Goal: Navigation & Orientation: Understand site structure

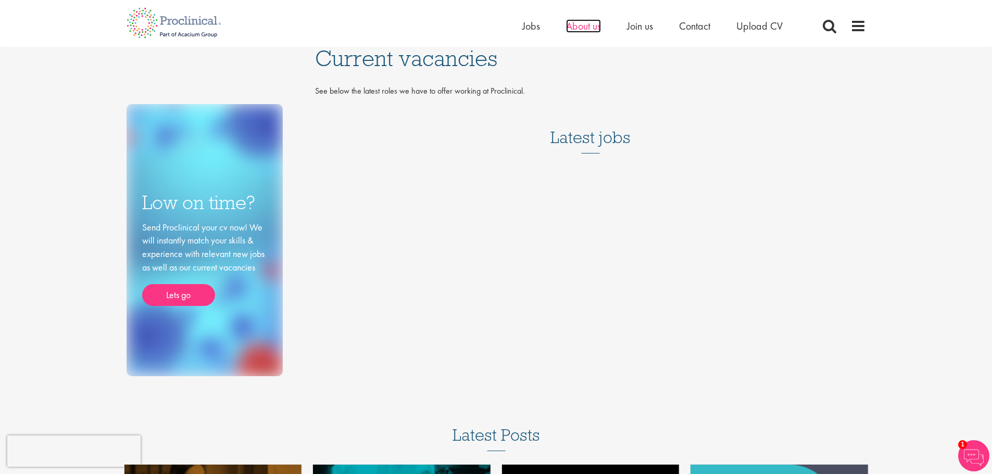
click at [587, 30] on span "About us" at bounding box center [583, 26] width 35 height 14
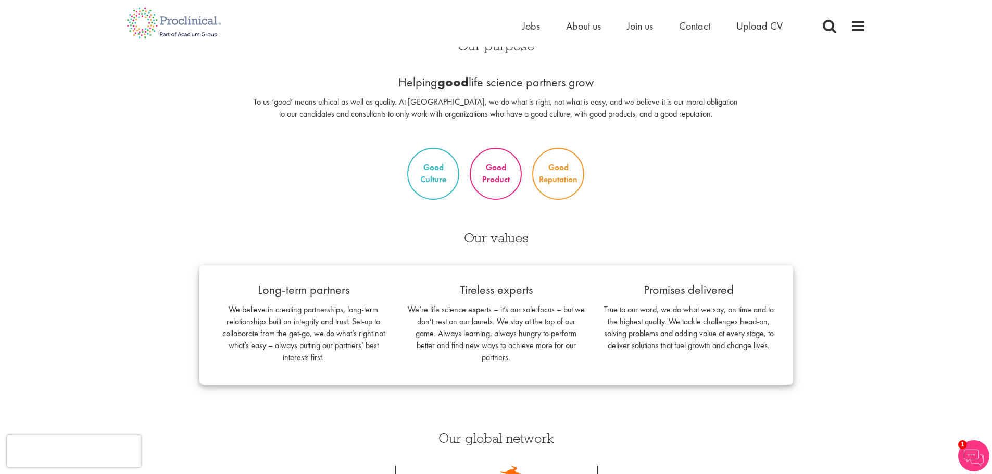
scroll to position [416, 0]
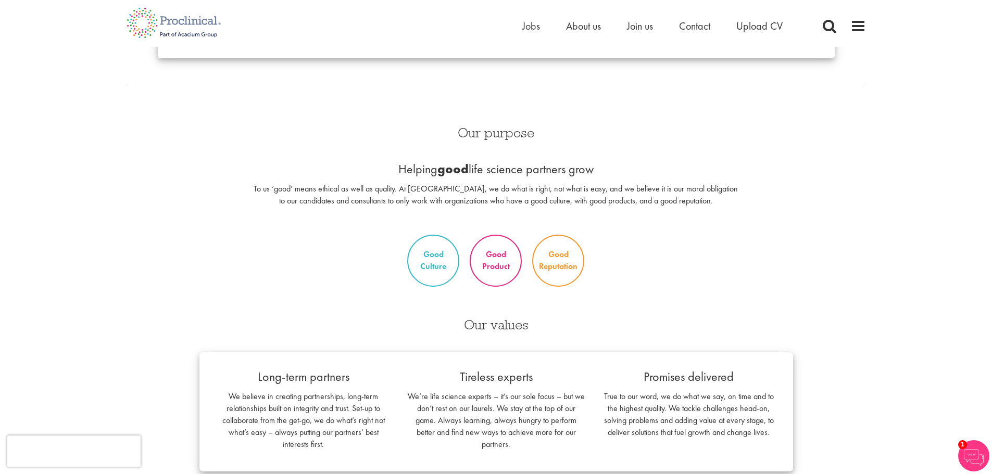
click at [420, 267] on p "Good Culture" at bounding box center [433, 260] width 45 height 29
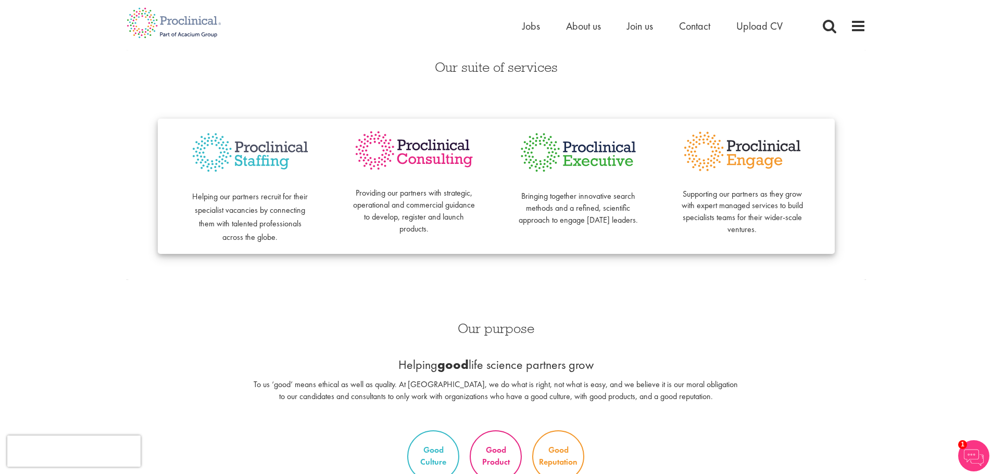
scroll to position [156, 0]
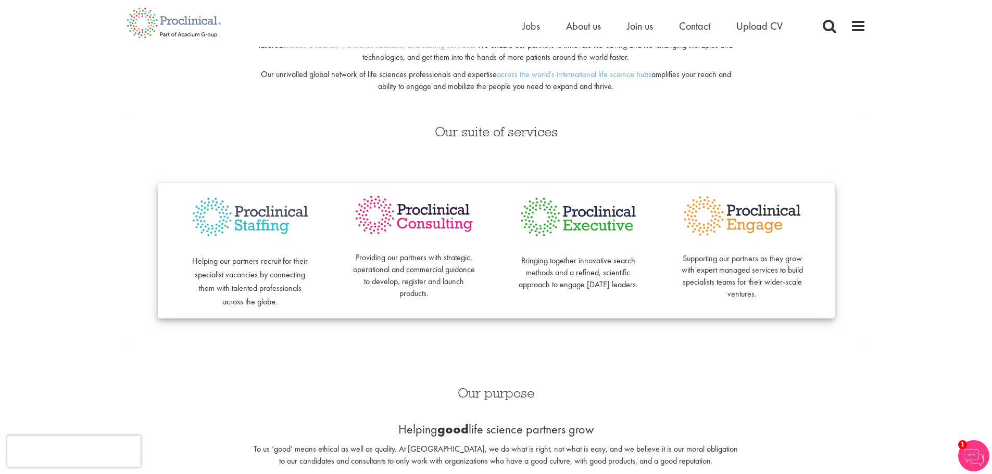
click at [262, 271] on span "Helping our partners recruit for their specialist vacancies by connecting them …" at bounding box center [250, 282] width 116 height 52
click at [265, 220] on img at bounding box center [250, 217] width 122 height 47
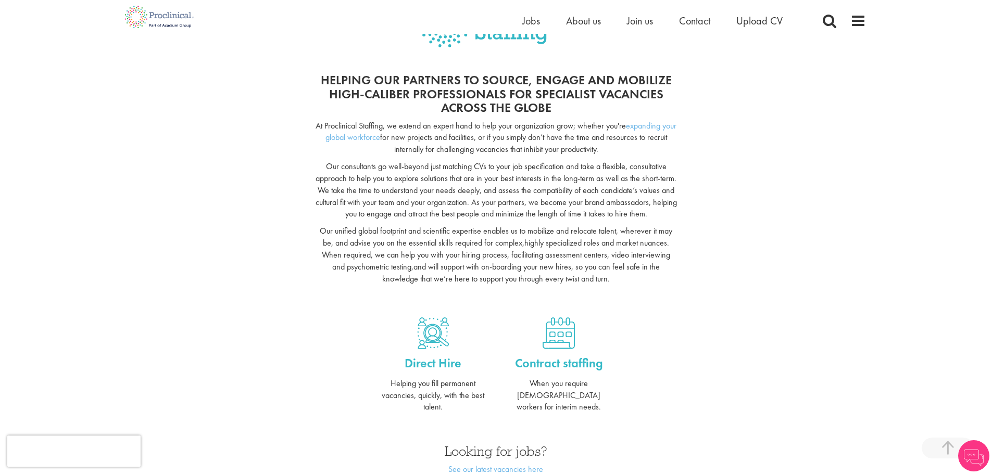
scroll to position [208, 0]
